Goal: Book appointment/travel/reservation

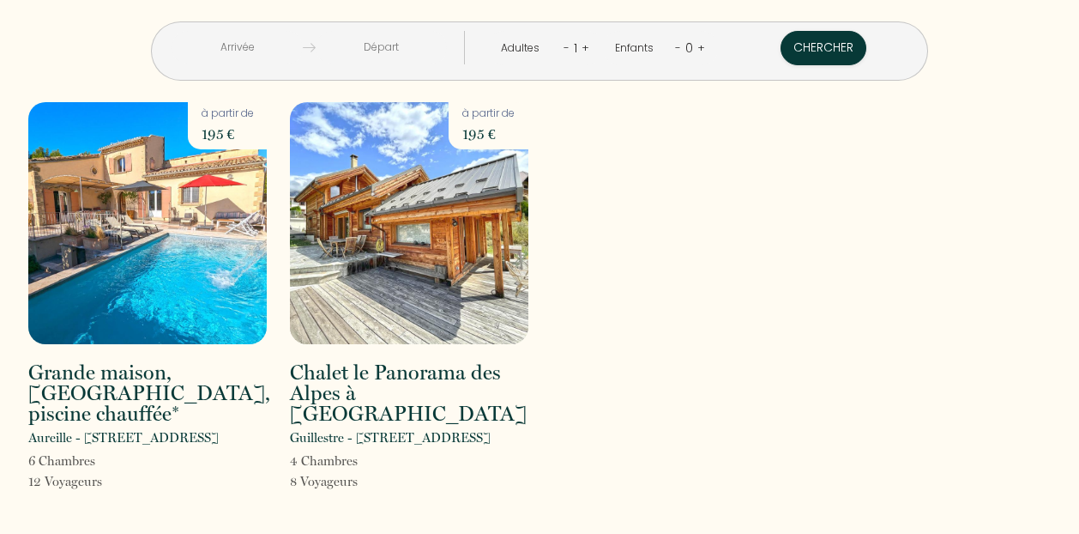
click at [303, 44] on input "text" at bounding box center [237, 47] width 131 height 33
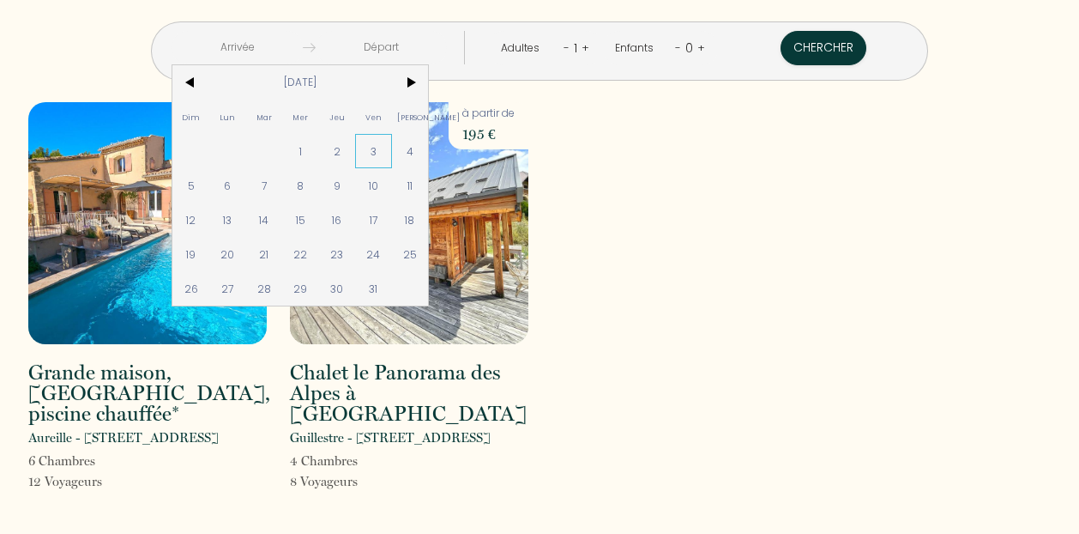
click at [392, 148] on span "3" at bounding box center [373, 151] width 37 height 34
type input "[DATE]"
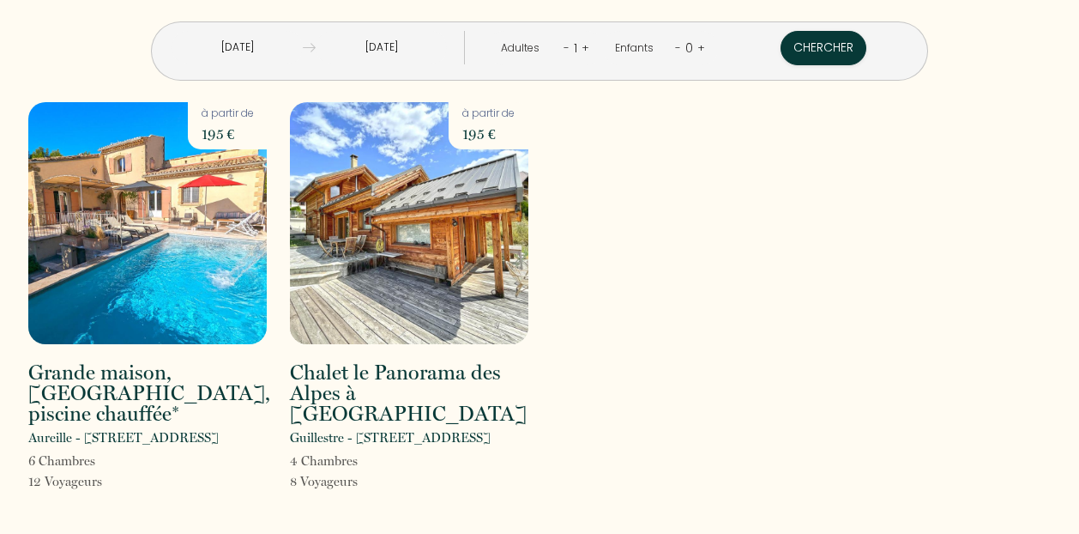
click at [424, 47] on input "[DATE]" at bounding box center [381, 47] width 131 height 33
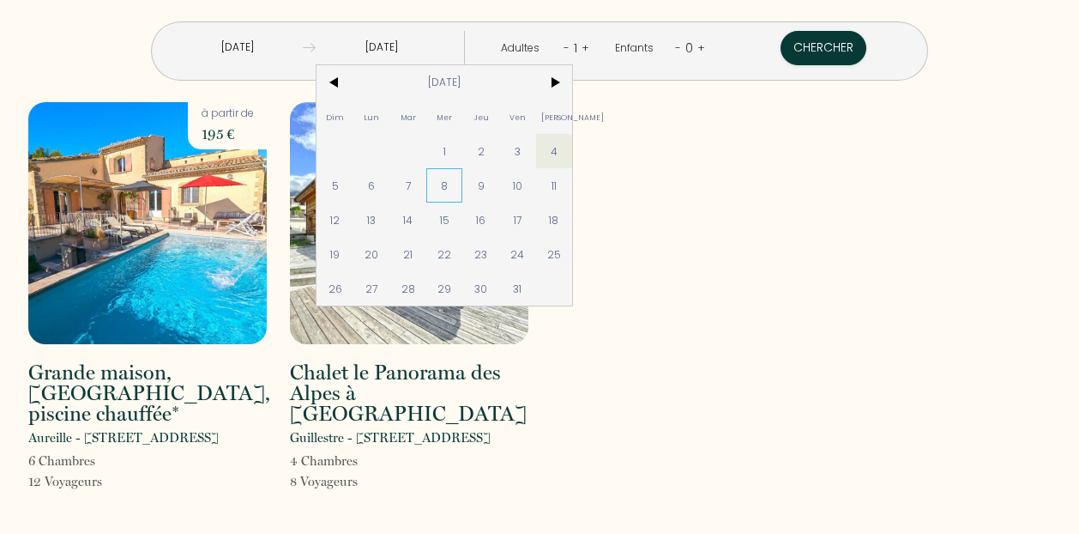
click at [463, 183] on span "8" at bounding box center [444, 185] width 37 height 34
type input "[DATE]"
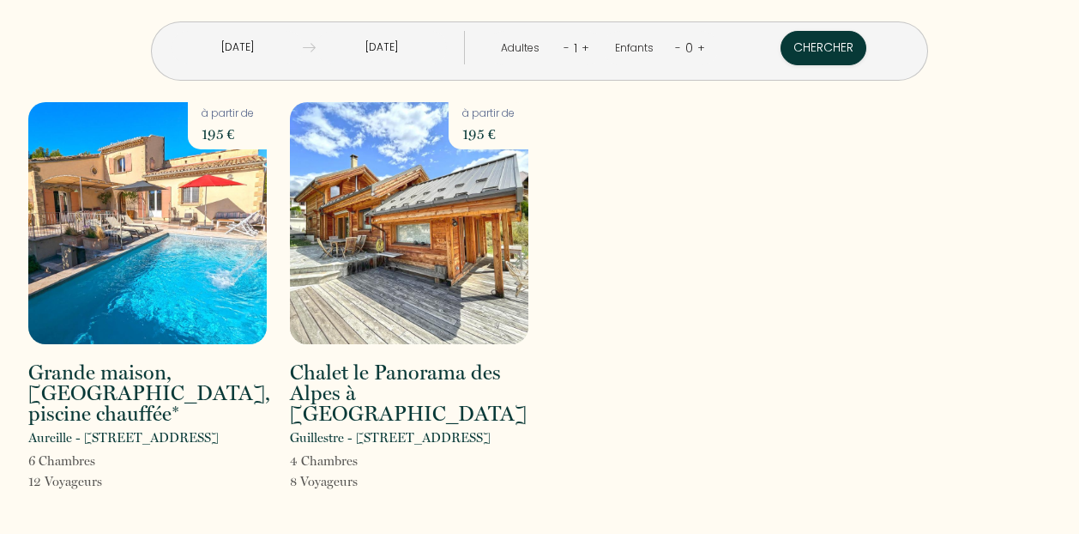
click at [582, 44] on link "+" at bounding box center [586, 47] width 8 height 16
click at [583, 44] on link "+" at bounding box center [587, 47] width 8 height 16
click at [583, 47] on link "+" at bounding box center [587, 47] width 8 height 16
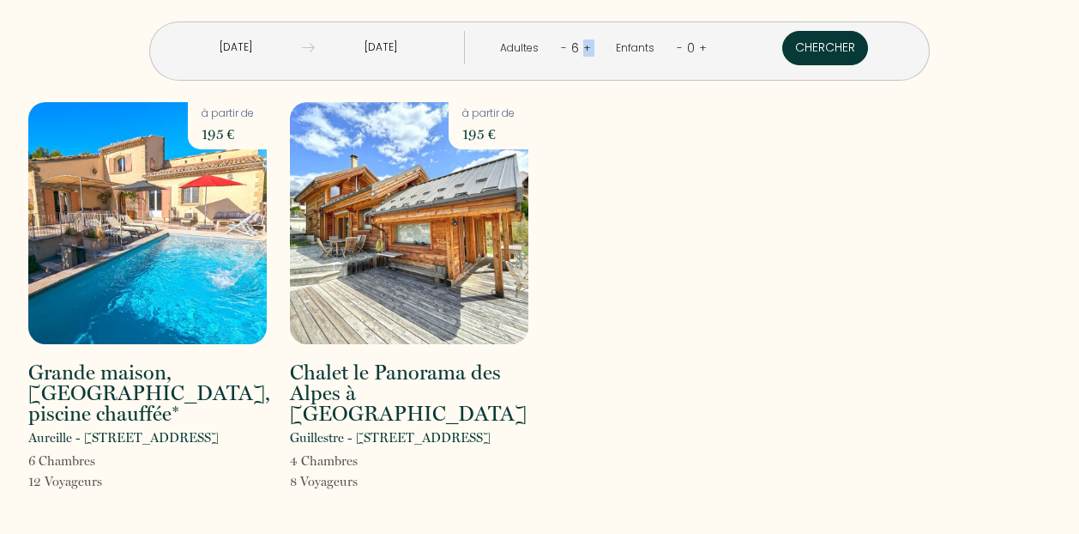
click at [782, 38] on button "Chercher" at bounding box center [825, 48] width 86 height 34
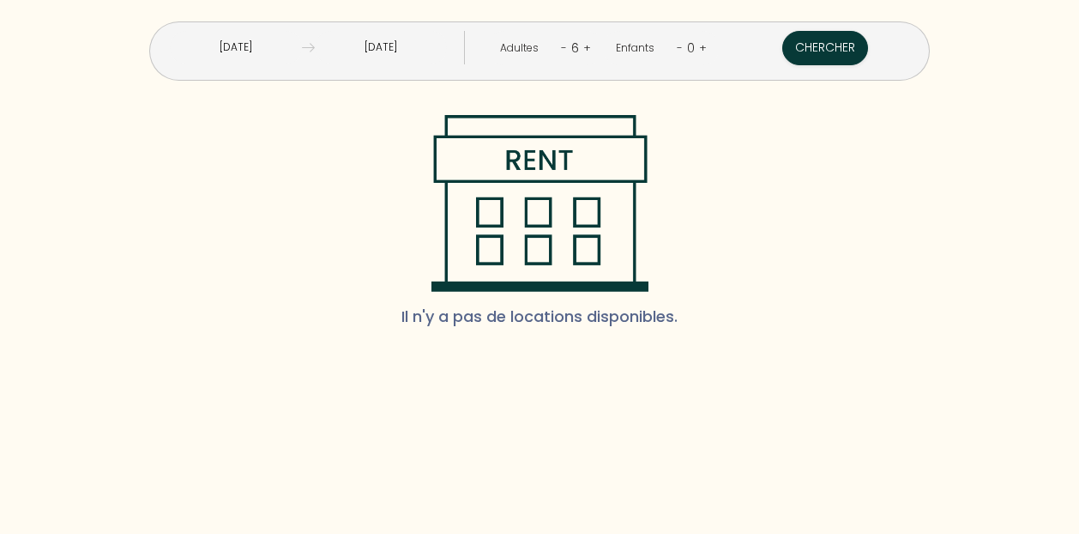
click at [302, 42] on input "[DATE]" at bounding box center [236, 47] width 132 height 33
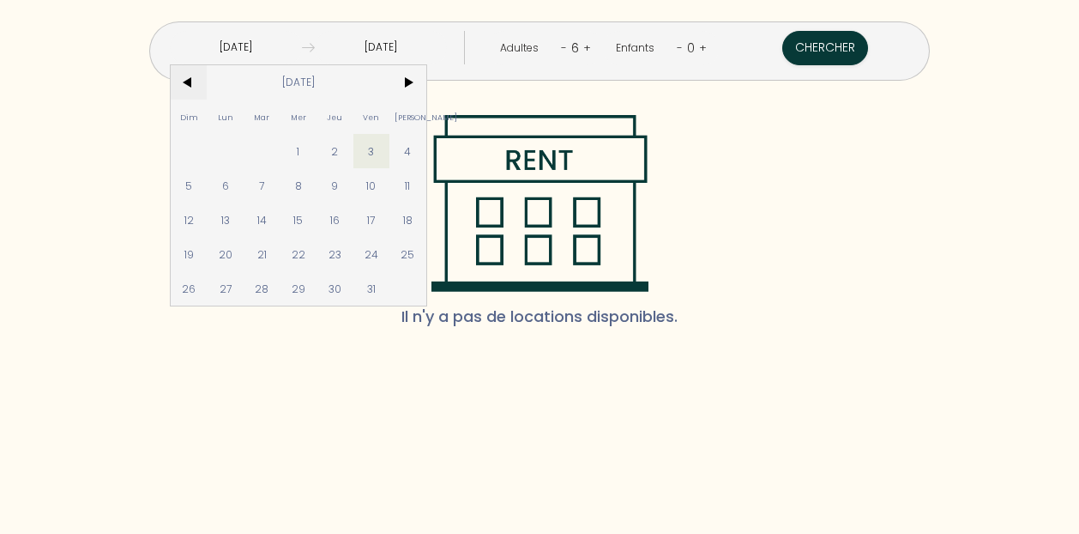
click at [208, 75] on span "<" at bounding box center [189, 82] width 37 height 34
click at [208, 73] on span "<" at bounding box center [189, 82] width 37 height 34
click at [426, 81] on span ">" at bounding box center [407, 82] width 37 height 34
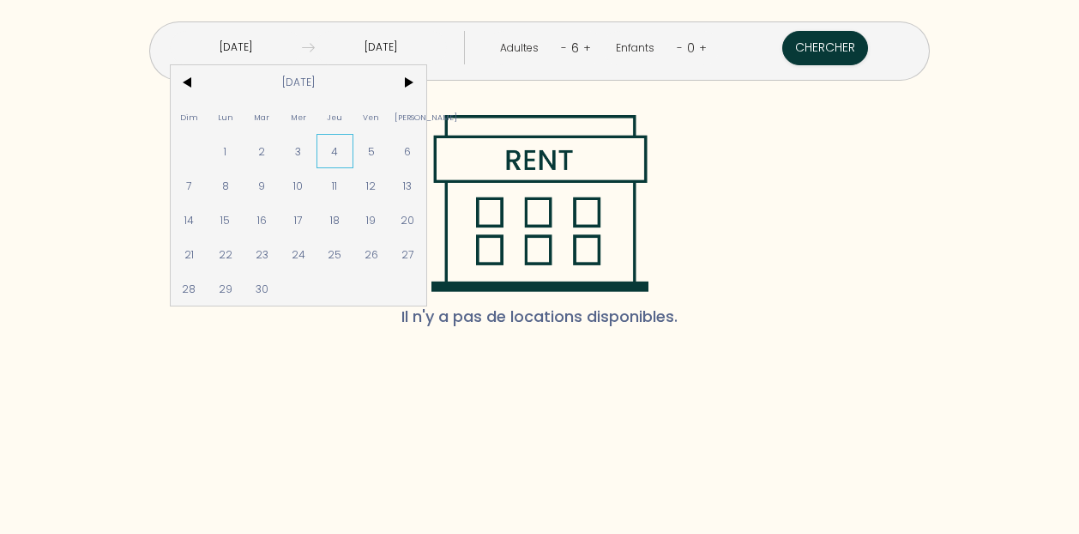
click at [353, 153] on span "4" at bounding box center [335, 151] width 37 height 34
type input "[DATE]"
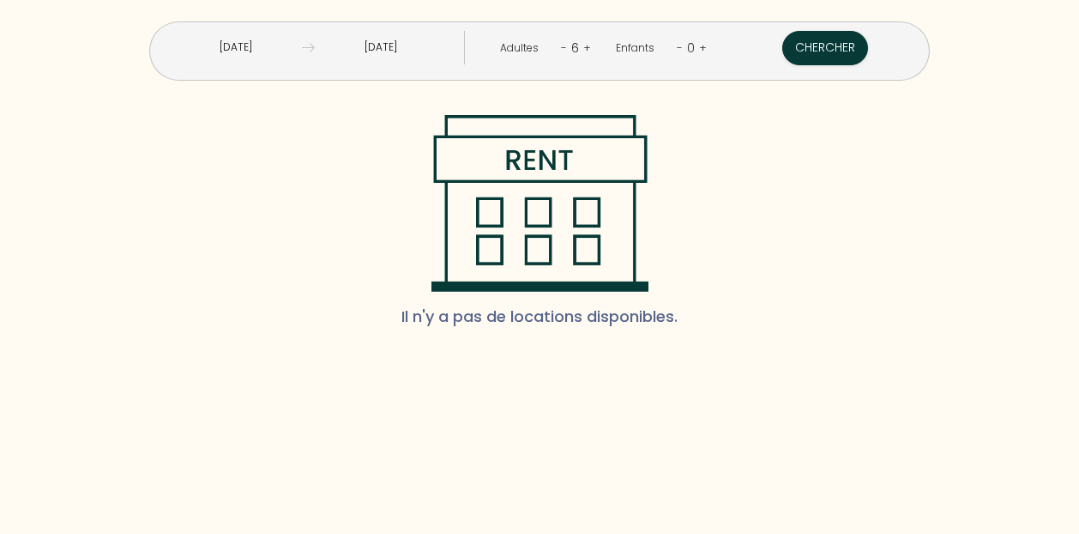
click at [415, 48] on input "[DATE]" at bounding box center [381, 47] width 132 height 33
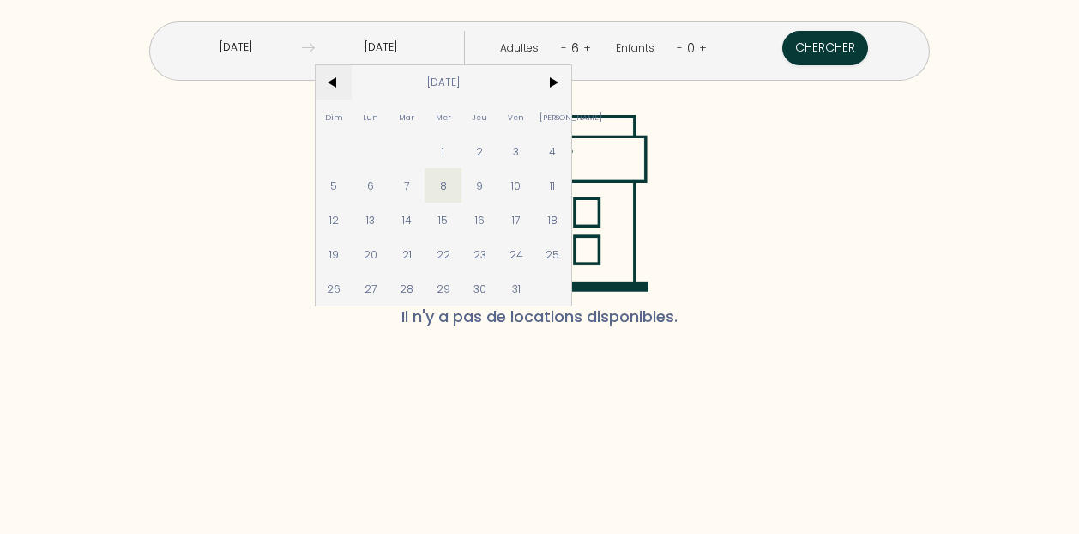
click at [353, 81] on span "<" at bounding box center [334, 82] width 37 height 34
click at [425, 180] on span "9" at bounding box center [407, 185] width 37 height 34
type input "[DATE]"
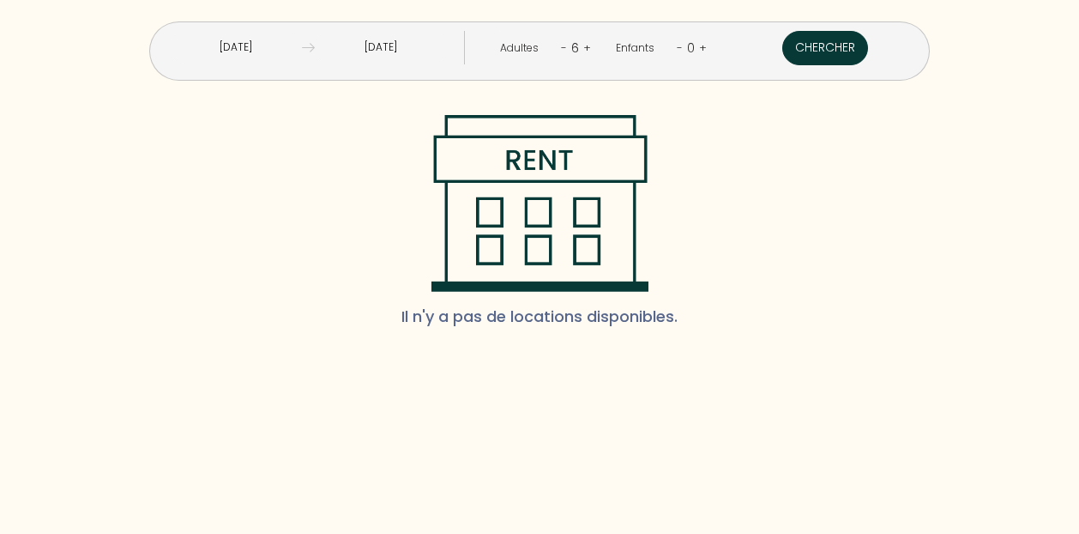
click at [782, 45] on button "Chercher" at bounding box center [825, 48] width 86 height 34
